Goal: Information Seeking & Learning: Learn about a topic

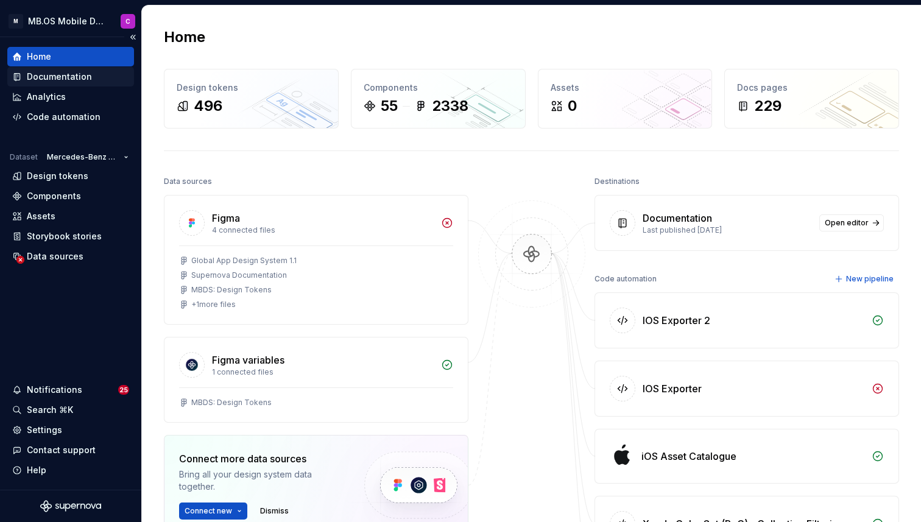
click at [68, 72] on div "Documentation" at bounding box center [59, 77] width 65 height 12
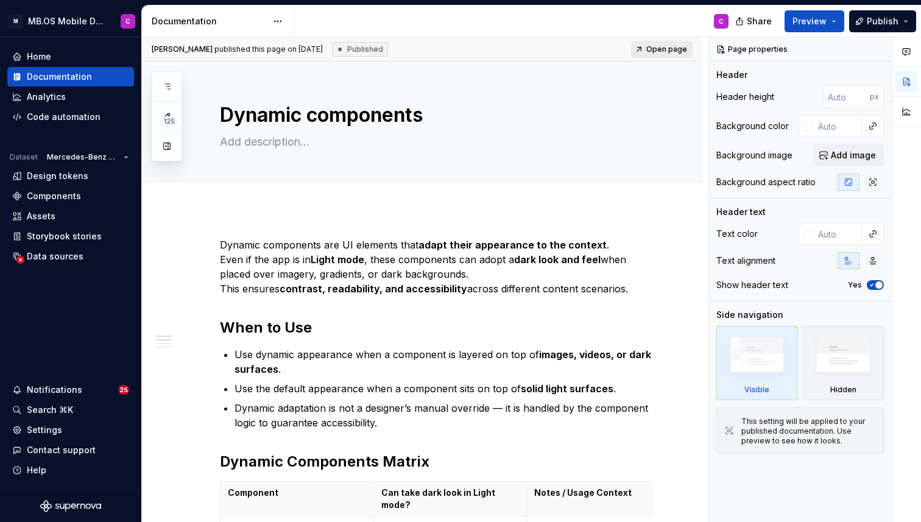
click at [671, 49] on span "Open page" at bounding box center [666, 49] width 41 height 10
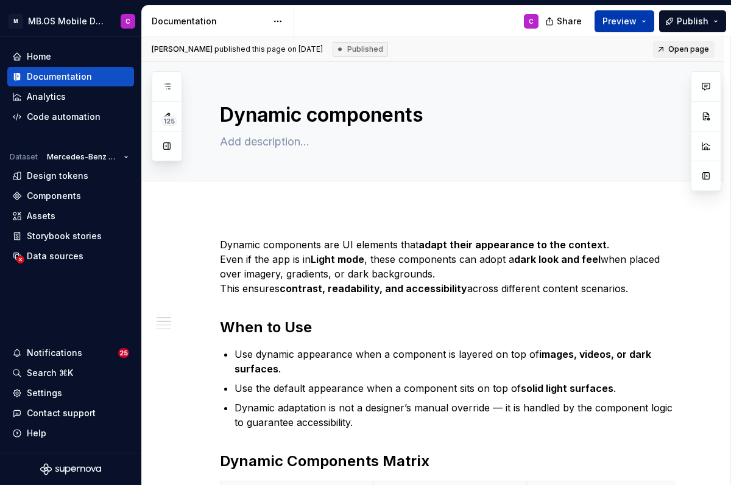
click at [645, 20] on button "Preview" at bounding box center [625, 21] width 60 height 22
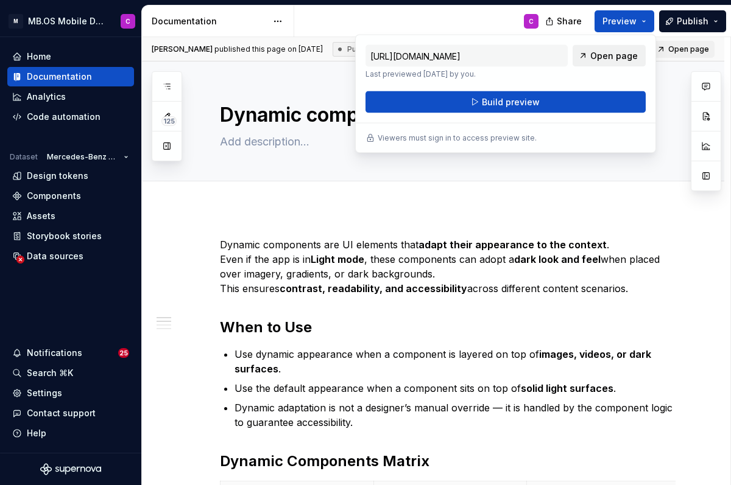
click at [601, 56] on span "Open page" at bounding box center [614, 56] width 48 height 12
type textarea "*"
